Goal: Navigation & Orientation: Find specific page/section

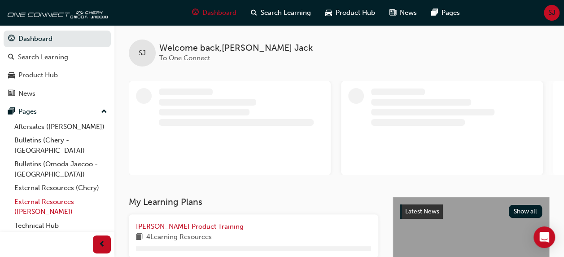
click at [46, 196] on link "External Resources ([PERSON_NAME])" at bounding box center [61, 207] width 100 height 24
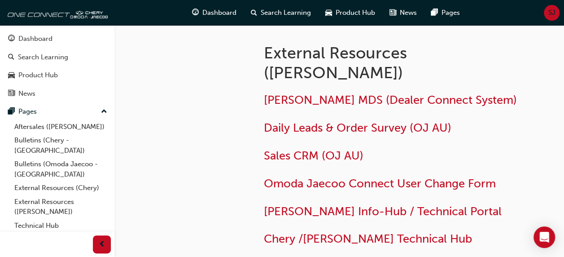
scroll to position [83, 0]
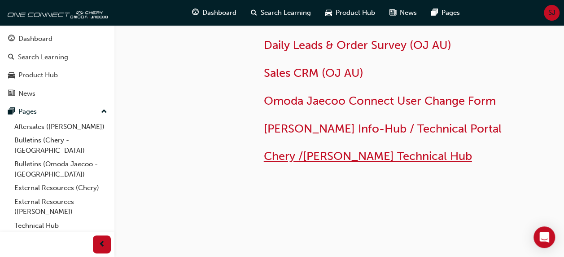
click at [369, 157] on span "Chery /[PERSON_NAME] Technical Hub" at bounding box center [368, 156] width 208 height 14
